Goal: Task Accomplishment & Management: Manage account settings

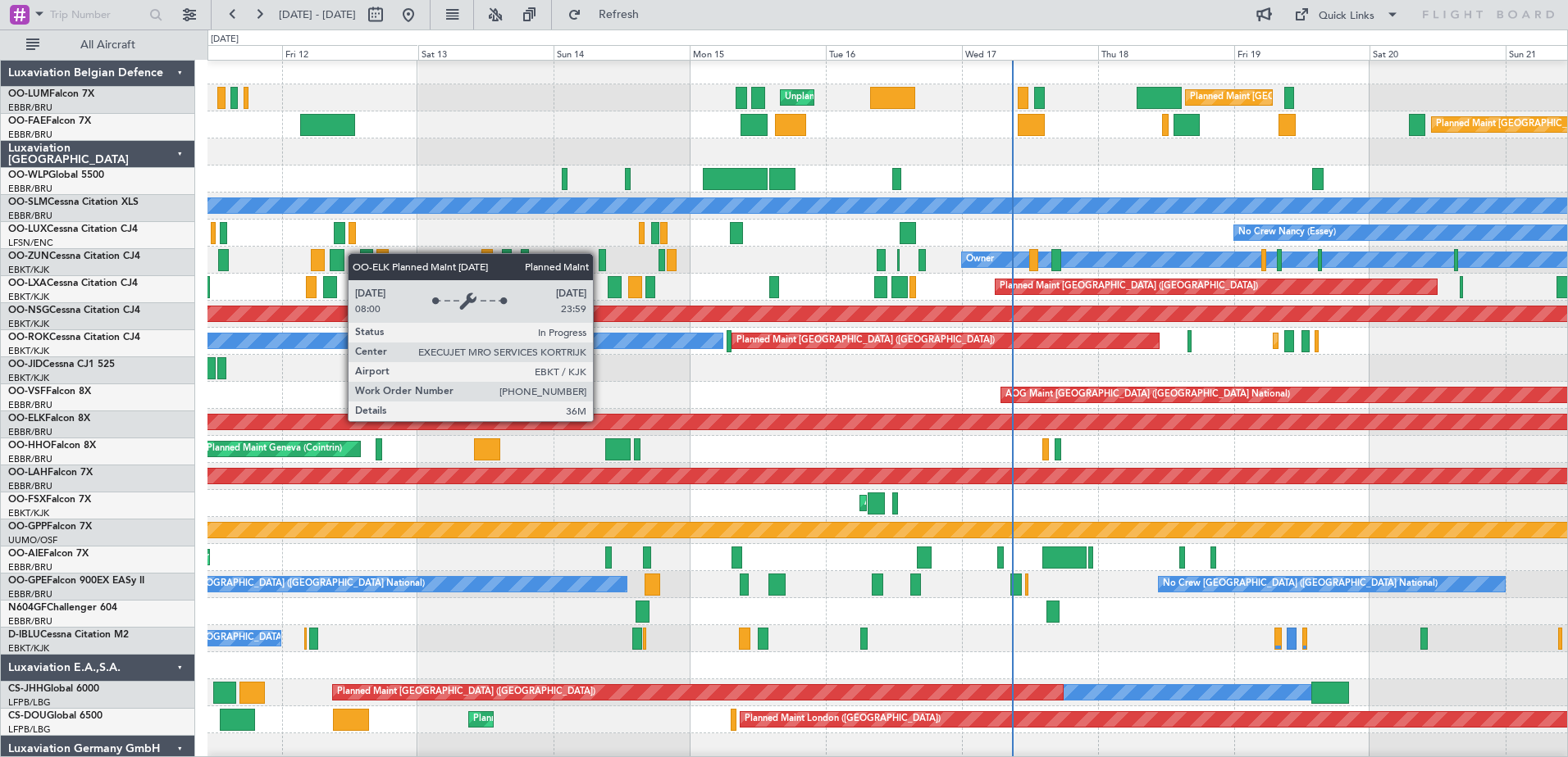
click at [727, 415] on div "Planned Maint Kortrijk-[GEOGRAPHIC_DATA]" at bounding box center [1051, 422] width 2537 height 15
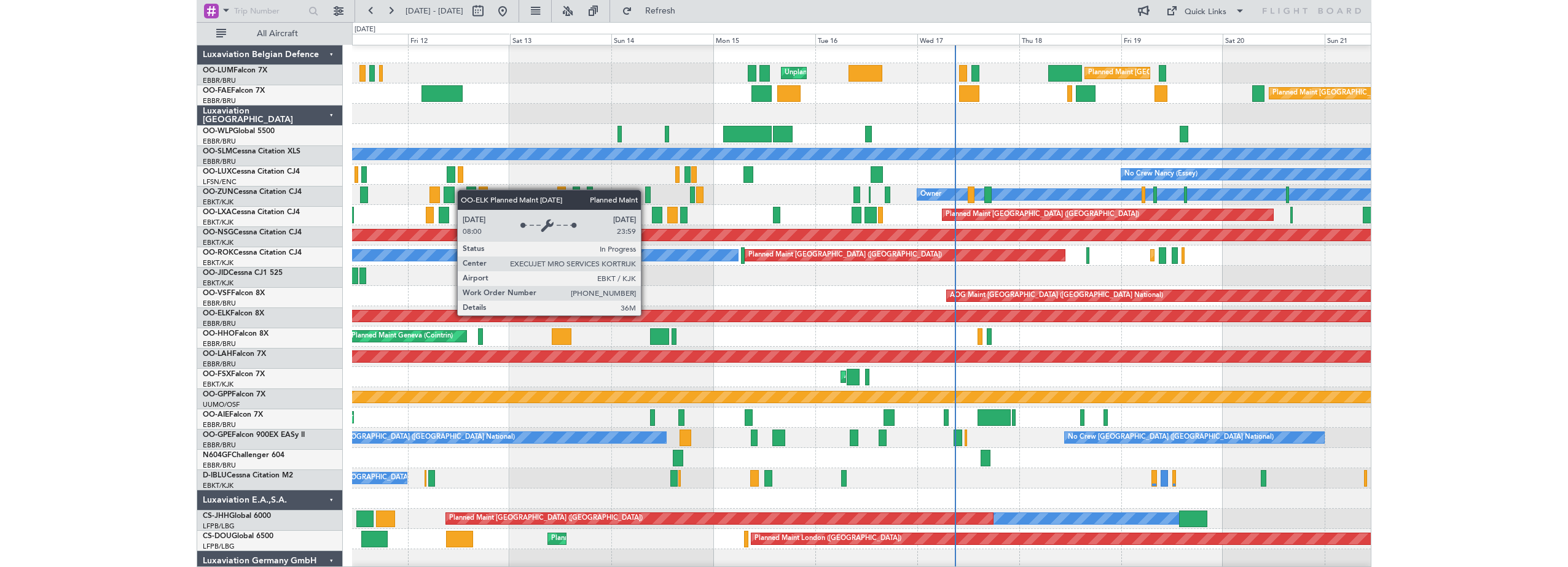
scroll to position [4, 0]
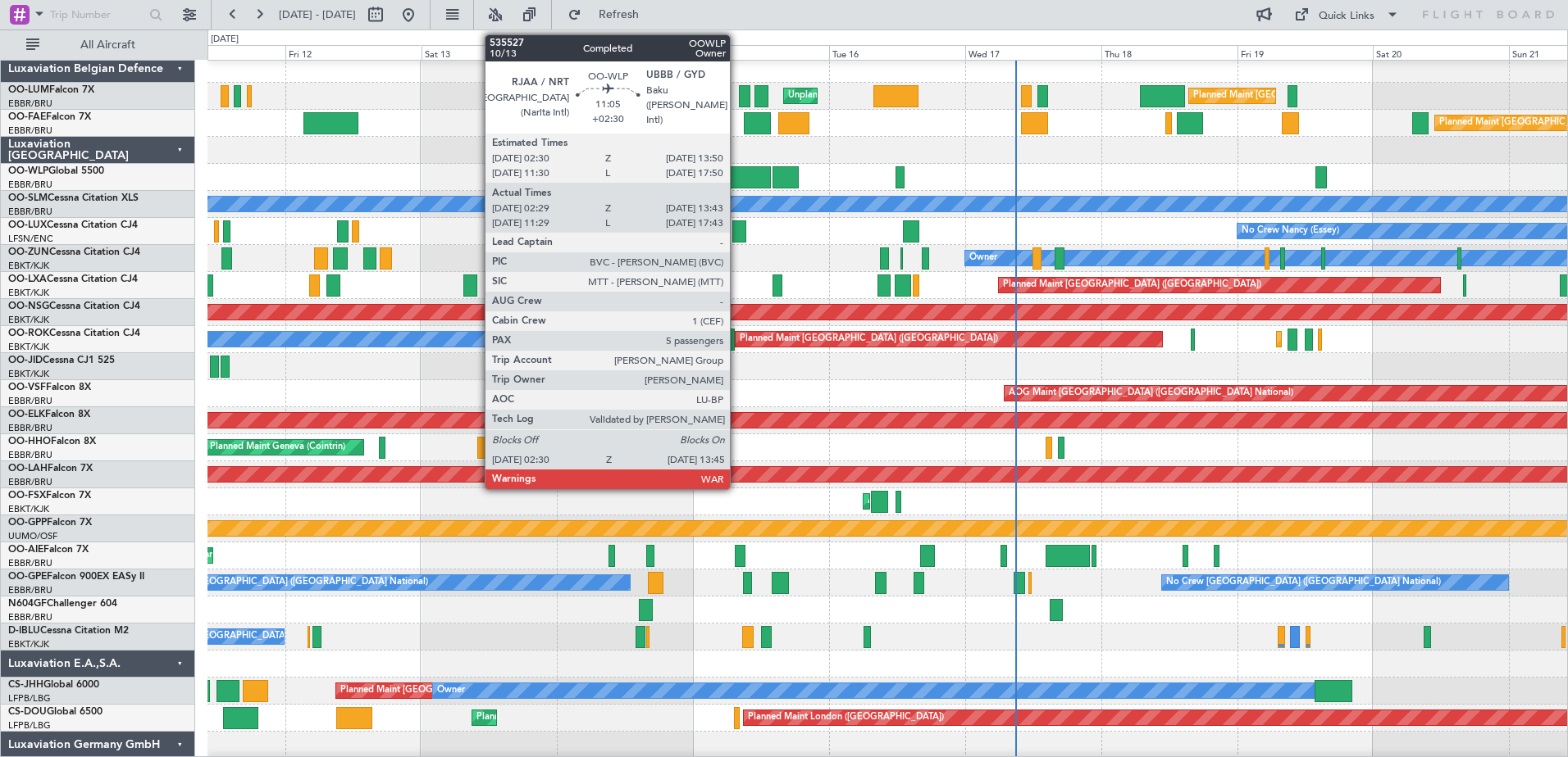
click at [737, 170] on div at bounding box center [738, 177] width 64 height 22
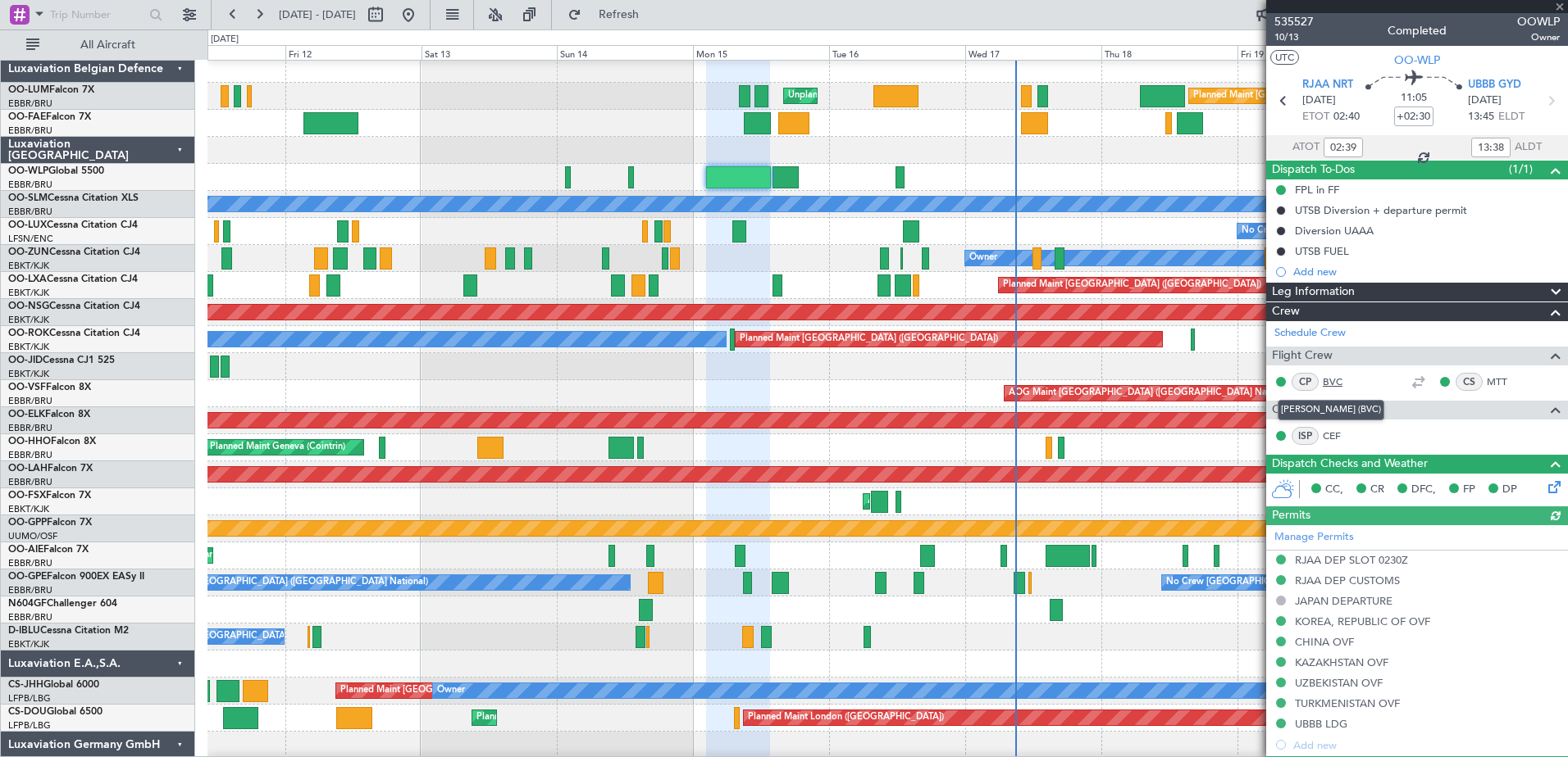
click at [1330, 375] on link "BVC" at bounding box center [1342, 382] width 37 height 15
click at [1327, 336] on link "Schedule Crew" at bounding box center [1310, 334] width 71 height 16
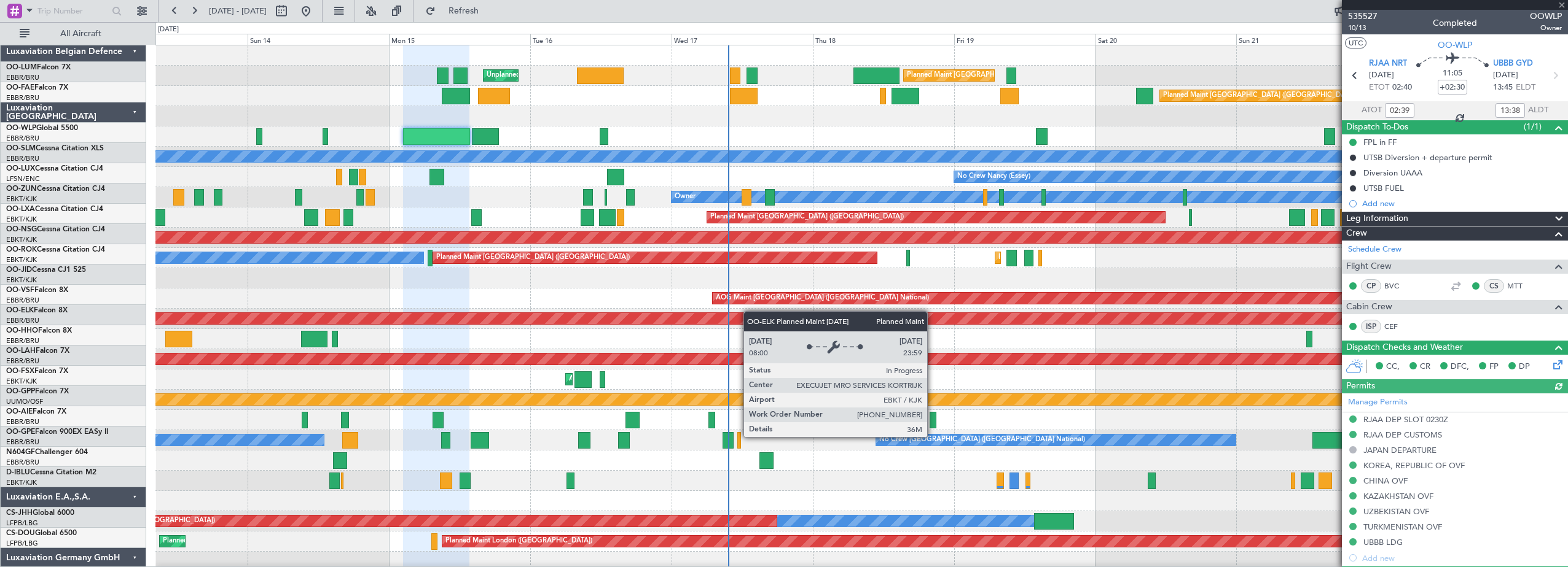
scroll to position [0, 0]
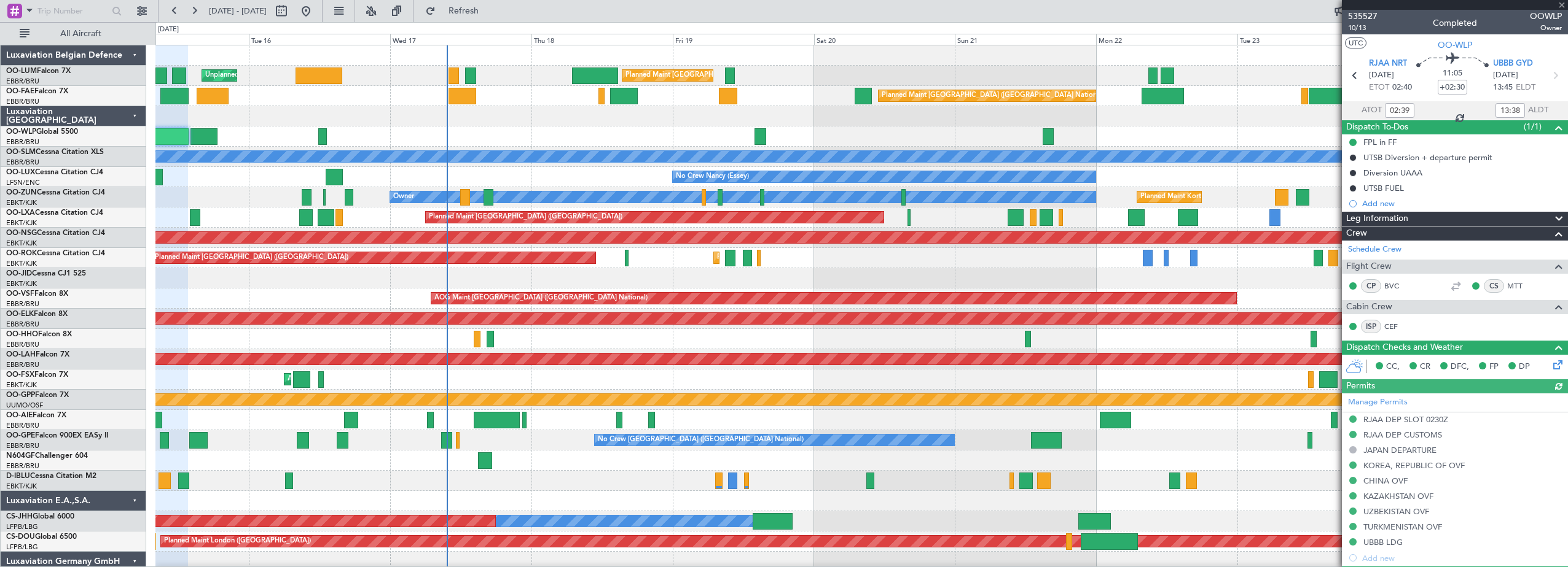
click at [376, 415] on div "Planned Maint [GEOGRAPHIC_DATA] ([GEOGRAPHIC_DATA] National) Unplanned Maint [G…" at bounding box center [862, 318] width 1412 height 547
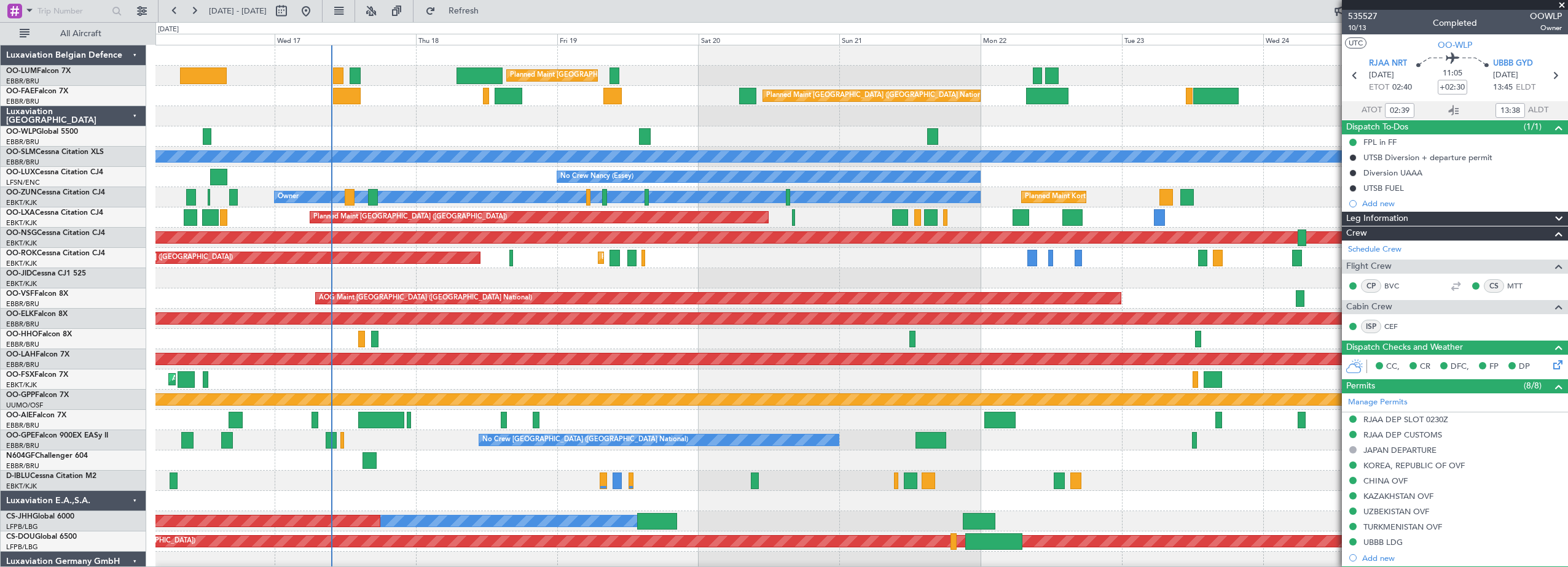
click at [850, 136] on div at bounding box center [862, 136] width 1412 height 20
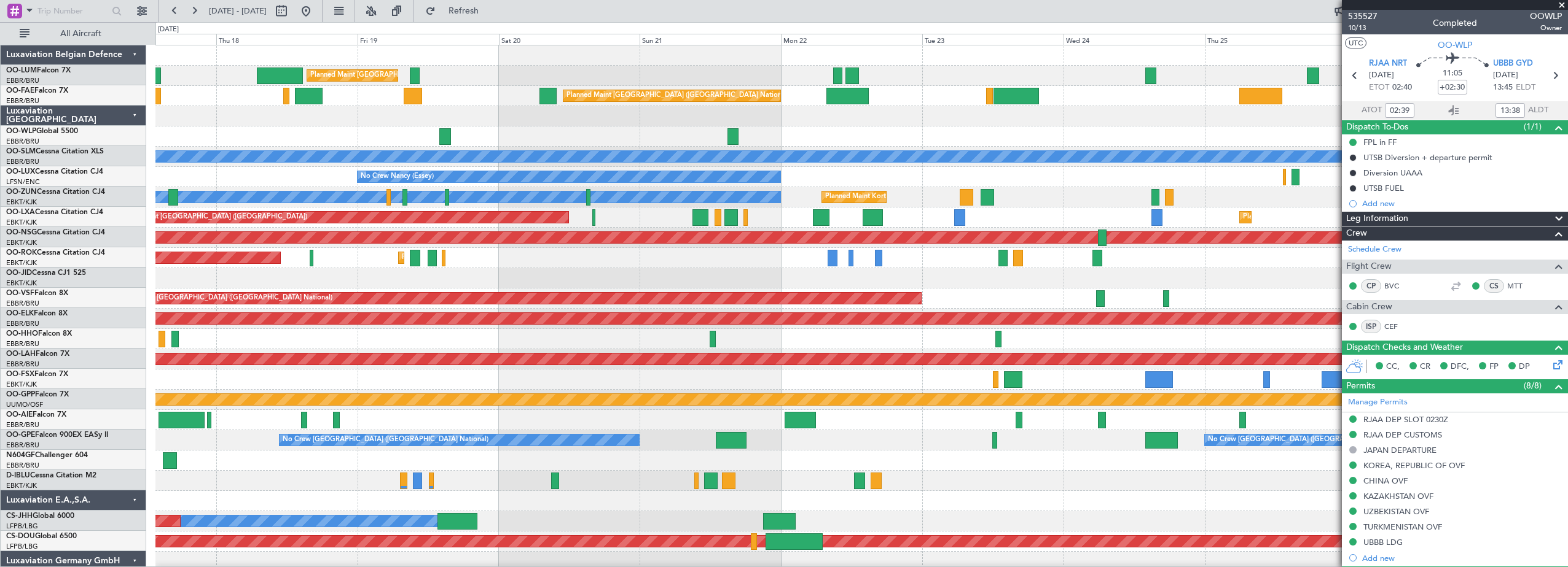
click at [815, 134] on div at bounding box center [862, 136] width 1412 height 20
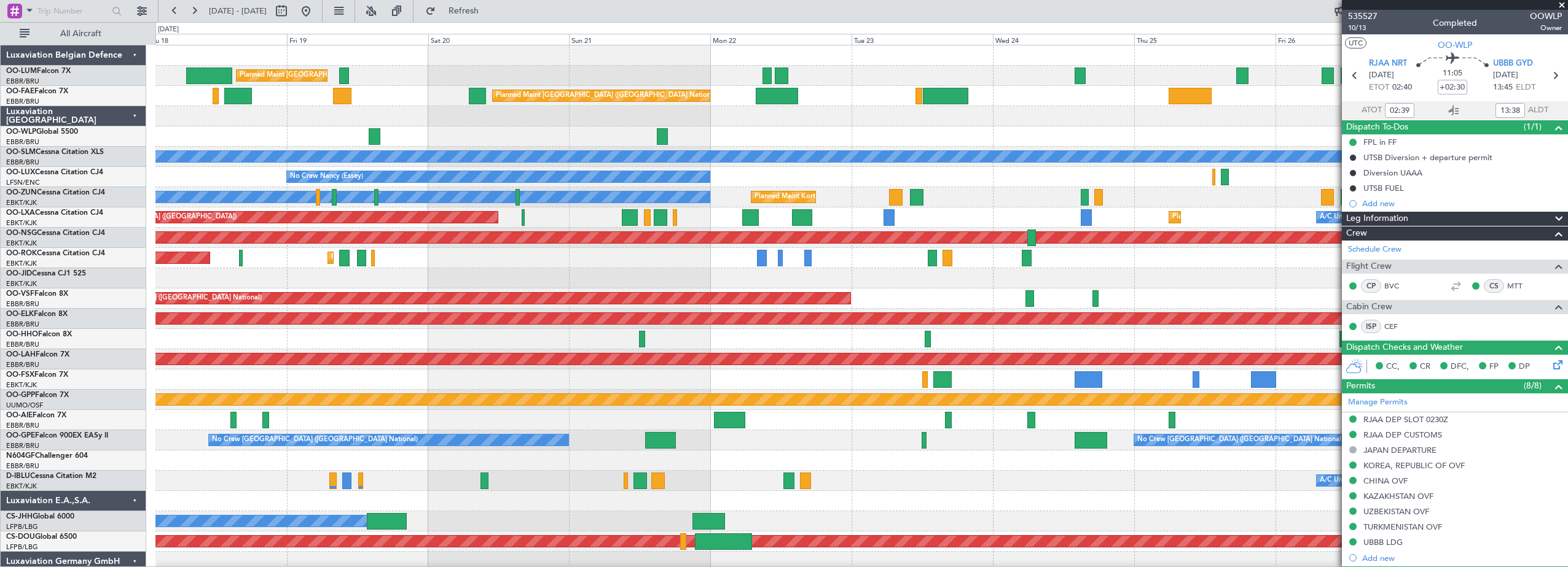
click at [931, 126] on div at bounding box center [862, 136] width 1412 height 20
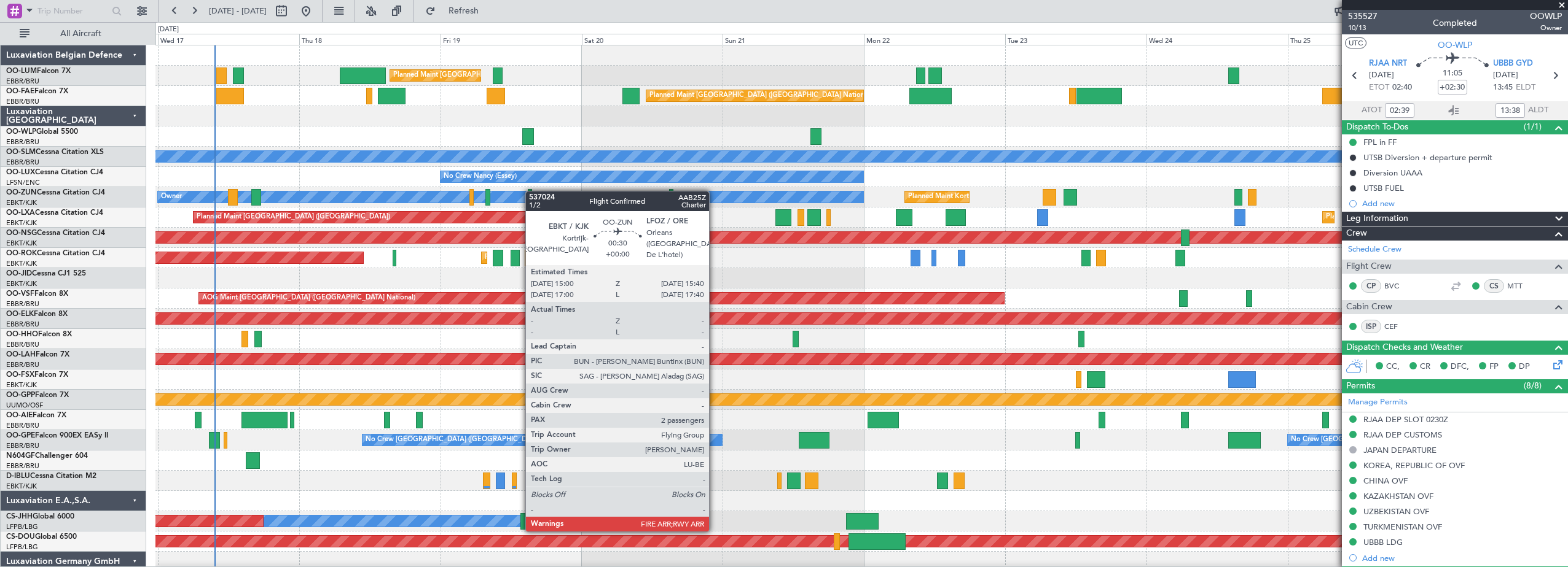
click at [532, 195] on div "Planned Maint [GEOGRAPHIC_DATA] ([GEOGRAPHIC_DATA] National) Unplanned Maint [G…" at bounding box center [862, 318] width 1412 height 547
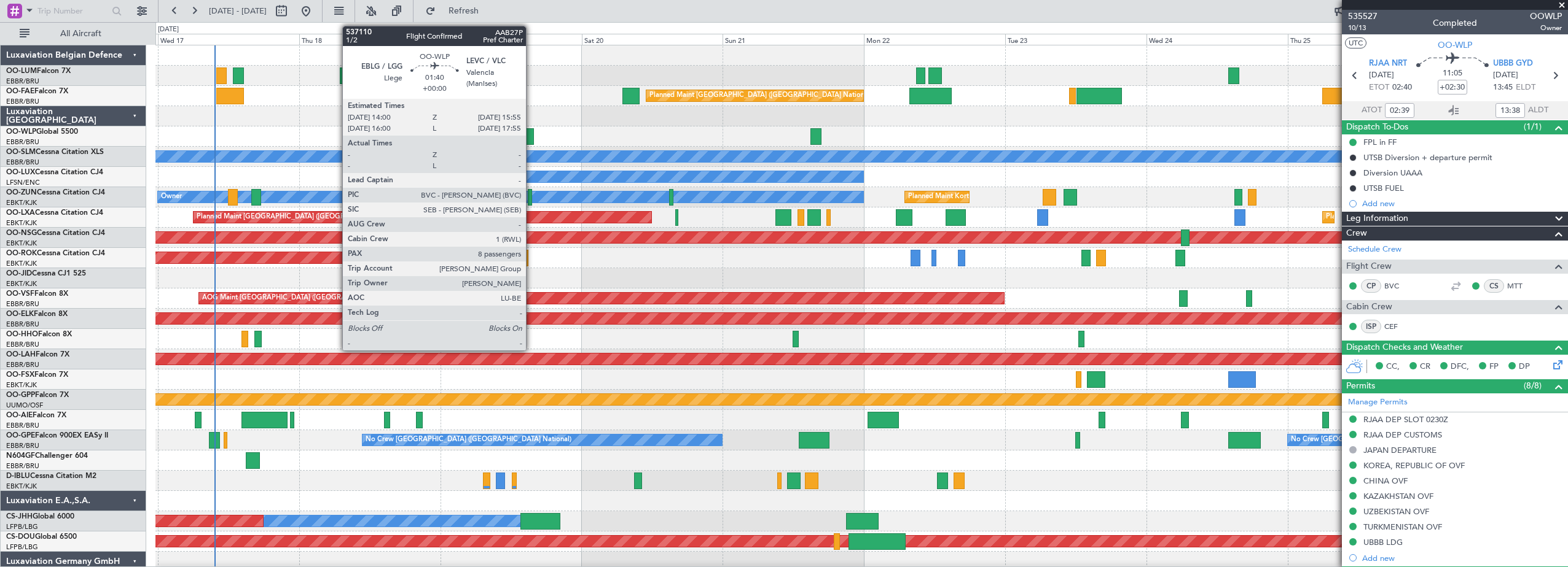
click at [532, 142] on div at bounding box center [528, 136] width 12 height 17
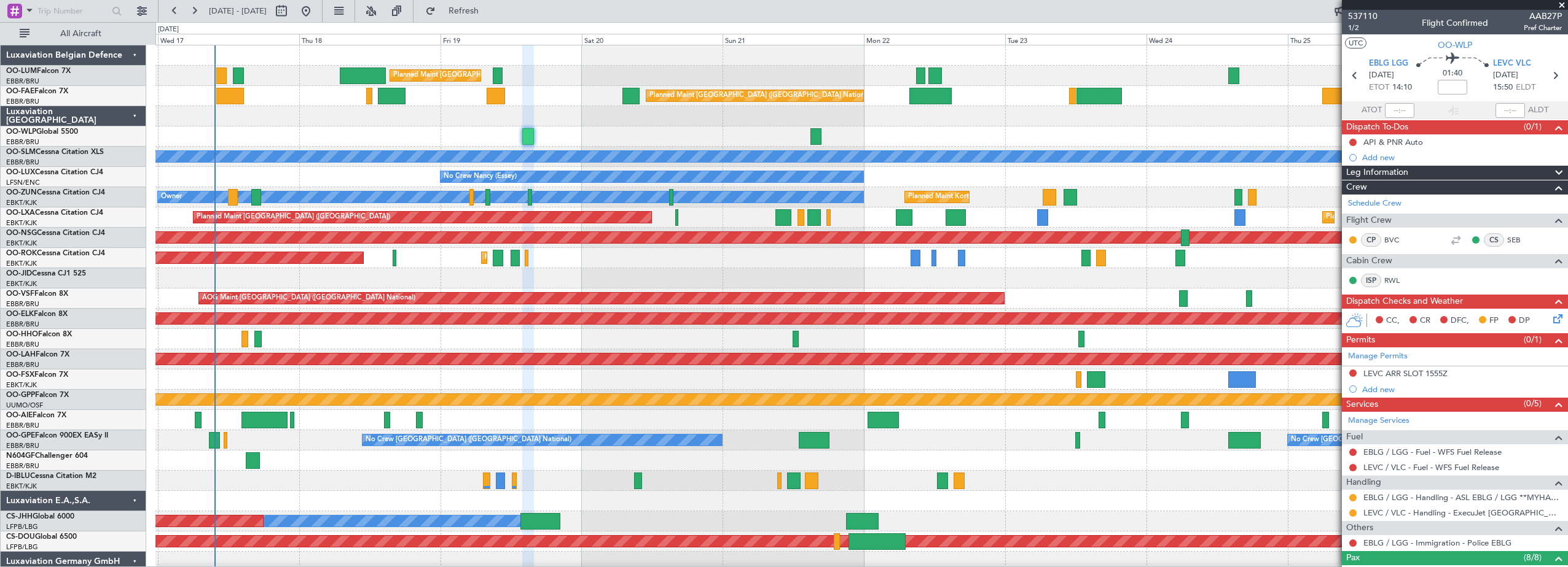
click at [1174, 2] on span at bounding box center [1561, 5] width 12 height 11
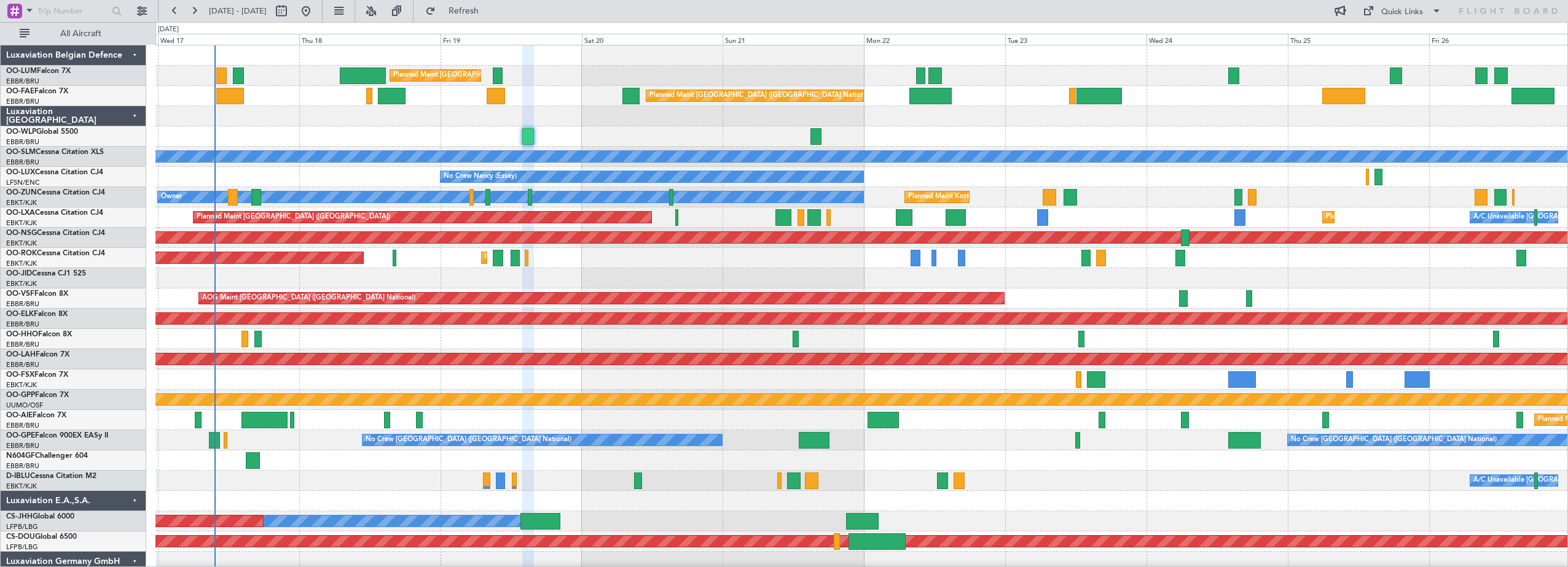
type input "0"
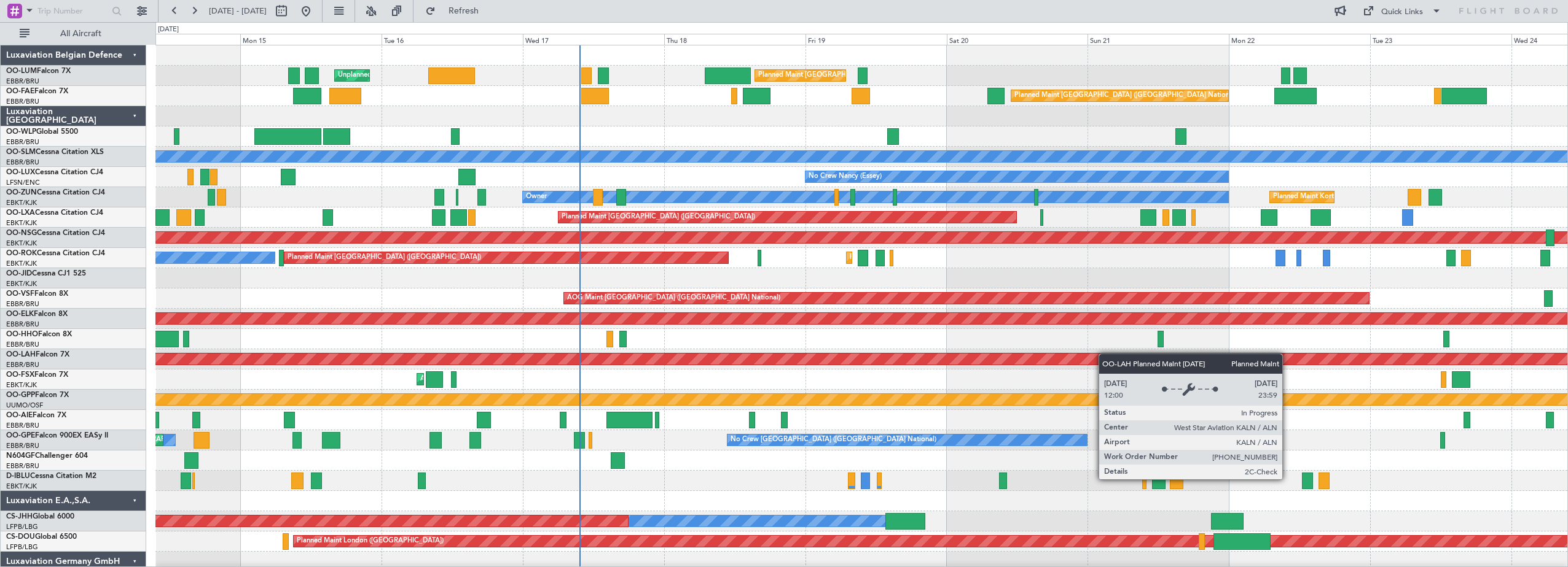
click at [1122, 390] on div "Planned Maint [GEOGRAPHIC_DATA] ([GEOGRAPHIC_DATA] National) Unplanned Maint [G…" at bounding box center [862, 318] width 1412 height 547
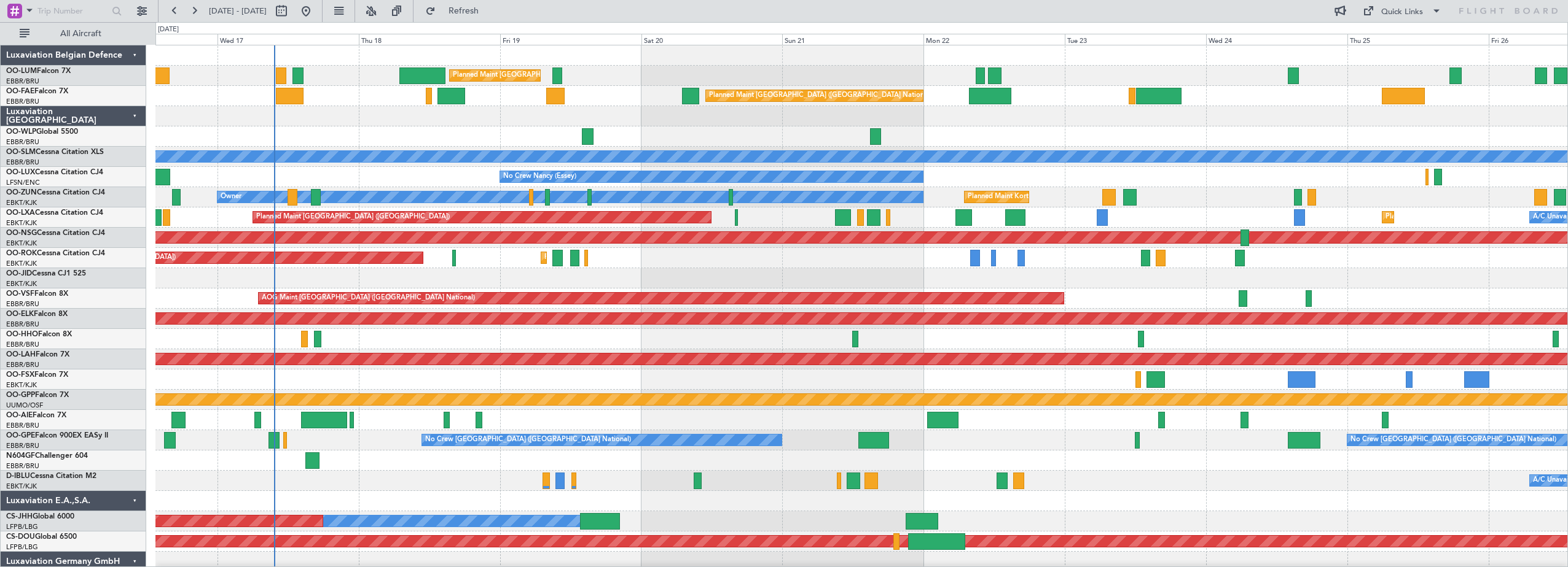
click at [391, 223] on div "Planned Maint [GEOGRAPHIC_DATA] ([GEOGRAPHIC_DATA] National) Unplanned Maint [G…" at bounding box center [862, 318] width 1412 height 547
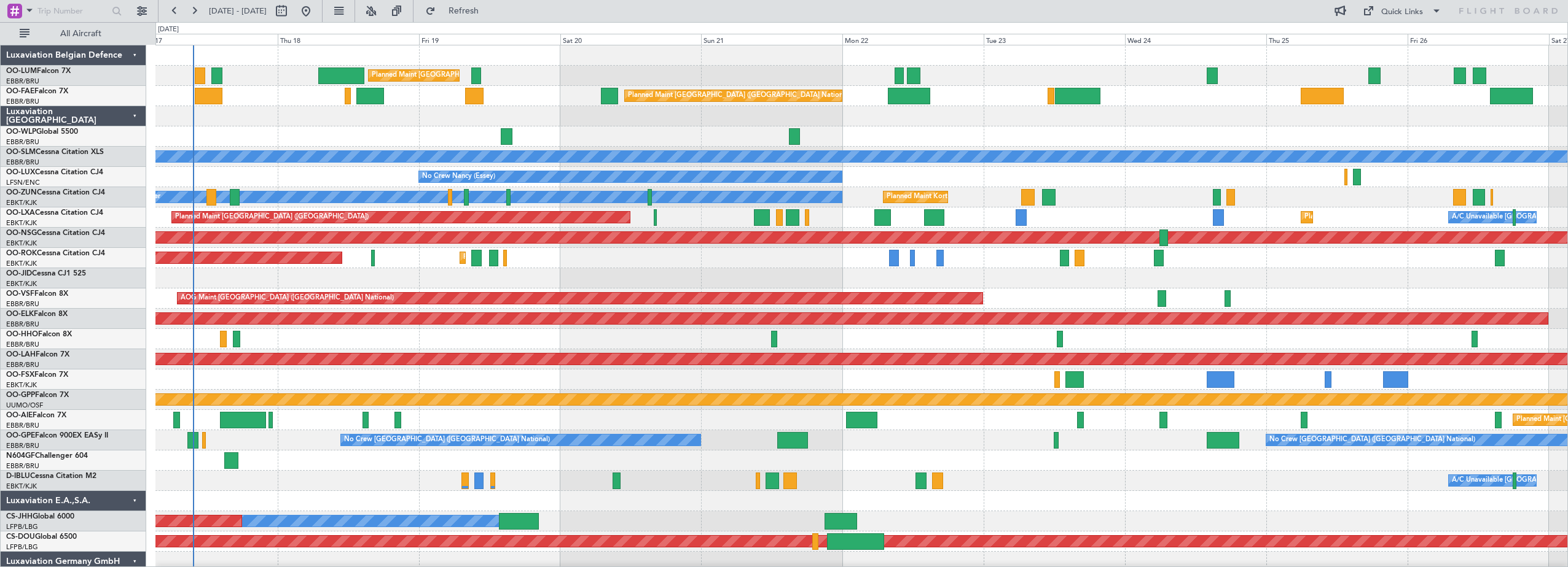
drag, startPoint x: 440, startPoint y: 562, endPoint x: 500, endPoint y: 598, distance: 70.0
